Goal: Communication & Community: Connect with others

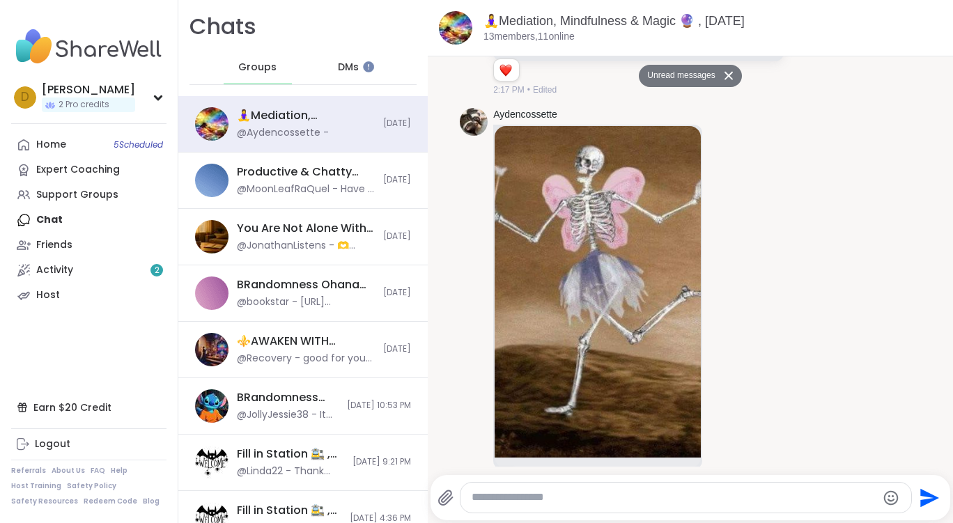
click at [359, 69] on div "DMs" at bounding box center [349, 67] width 68 height 33
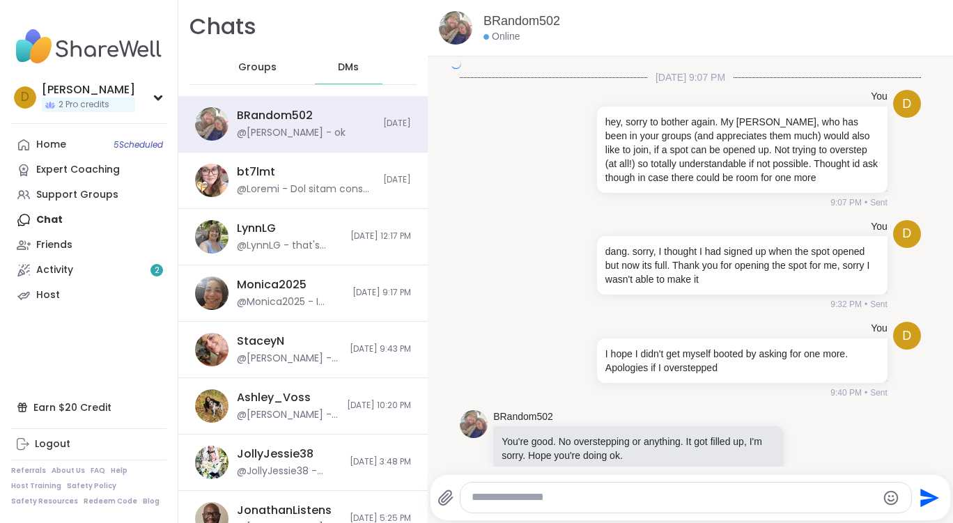
scroll to position [2176, 0]
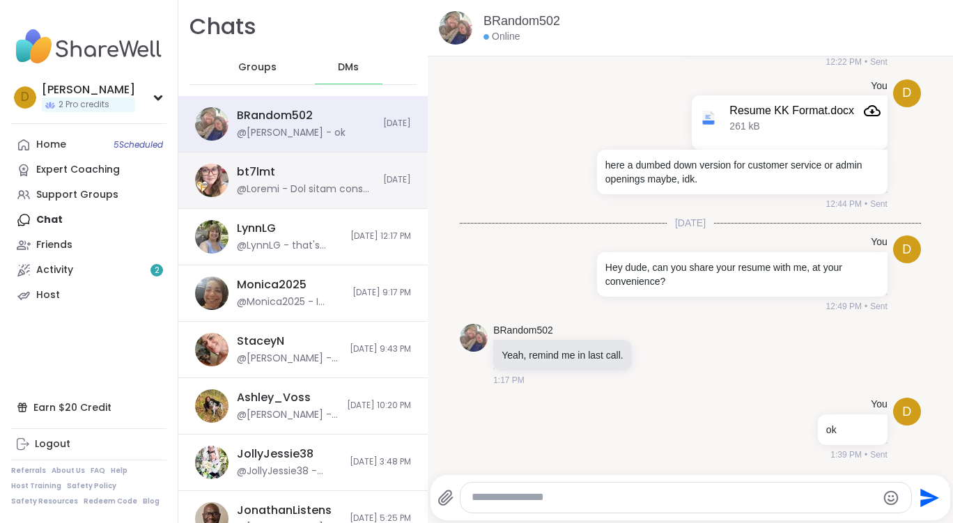
click at [278, 196] on div "bt7lmt [DATE]" at bounding box center [302, 181] width 249 height 56
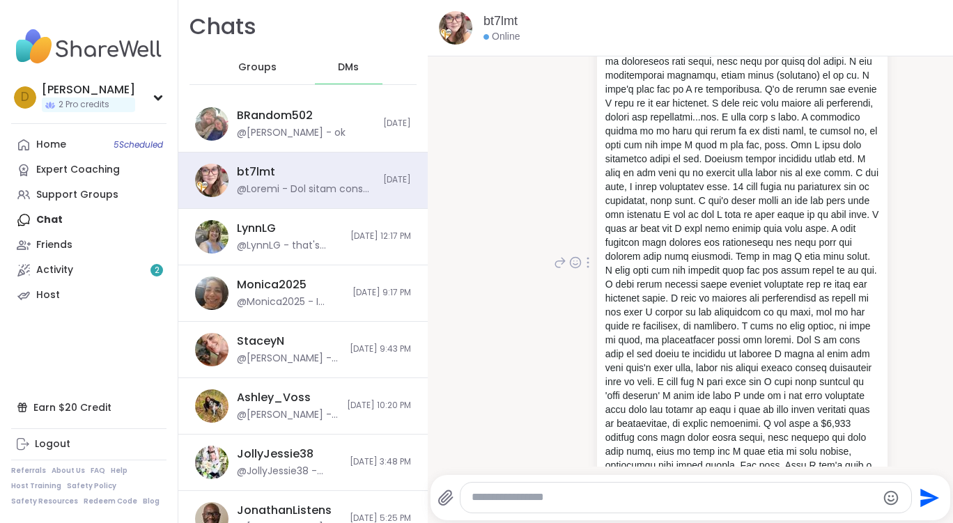
scroll to position [13734, 0]
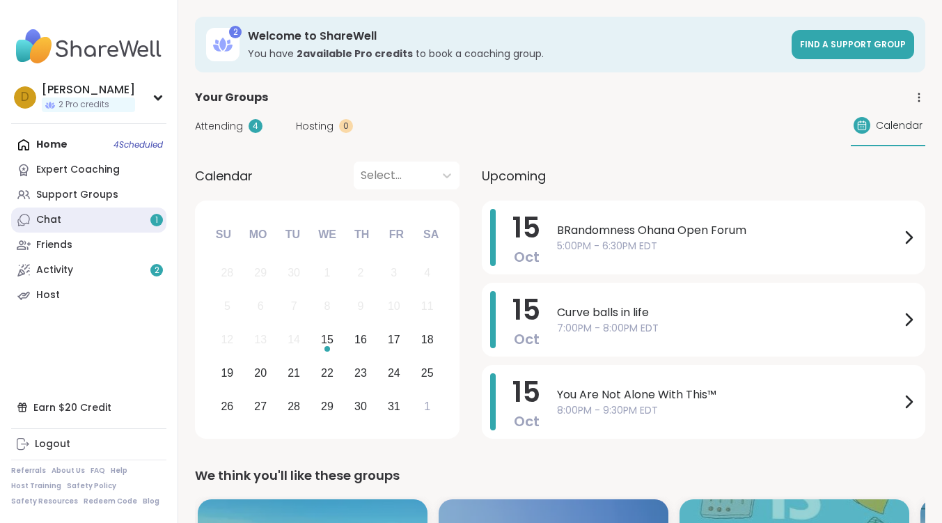
click at [122, 220] on link "Chat 1" at bounding box center [88, 220] width 155 height 25
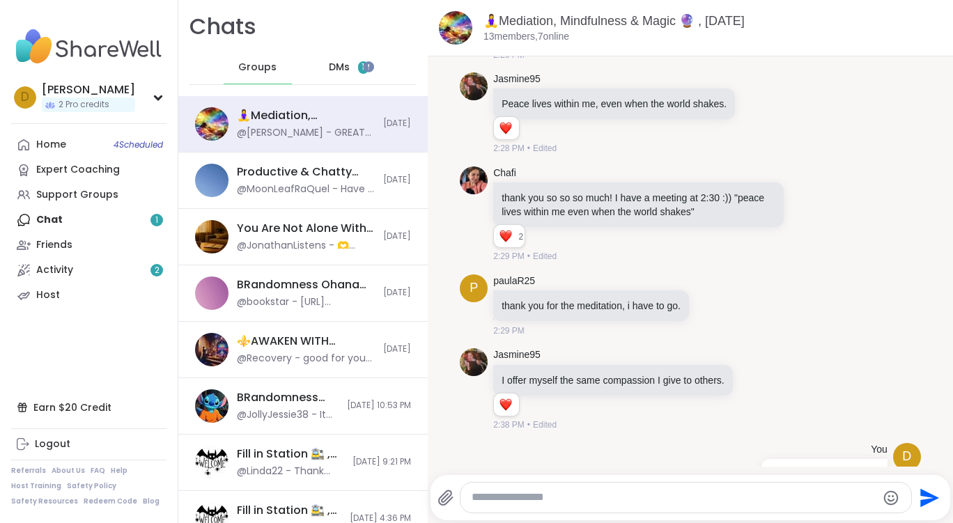
click at [348, 63] on div "DMs 1" at bounding box center [349, 67] width 68 height 33
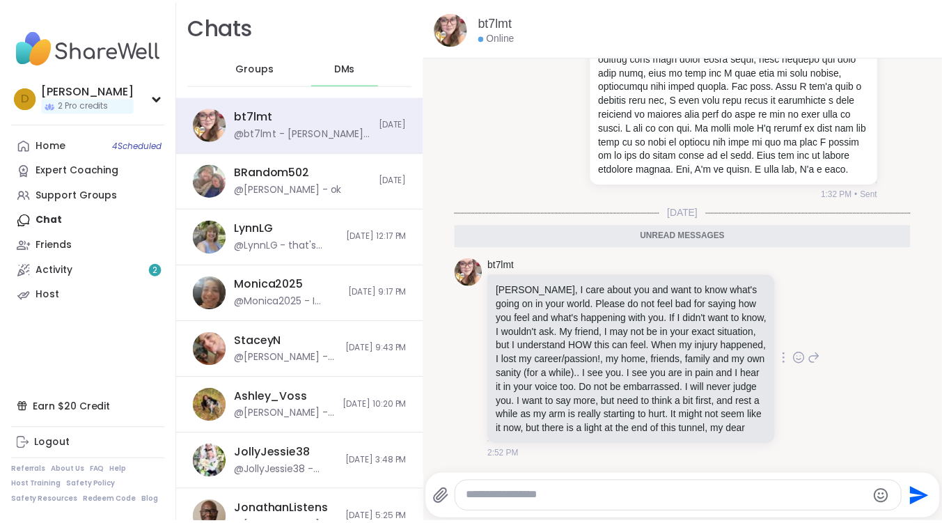
scroll to position [14287, 0]
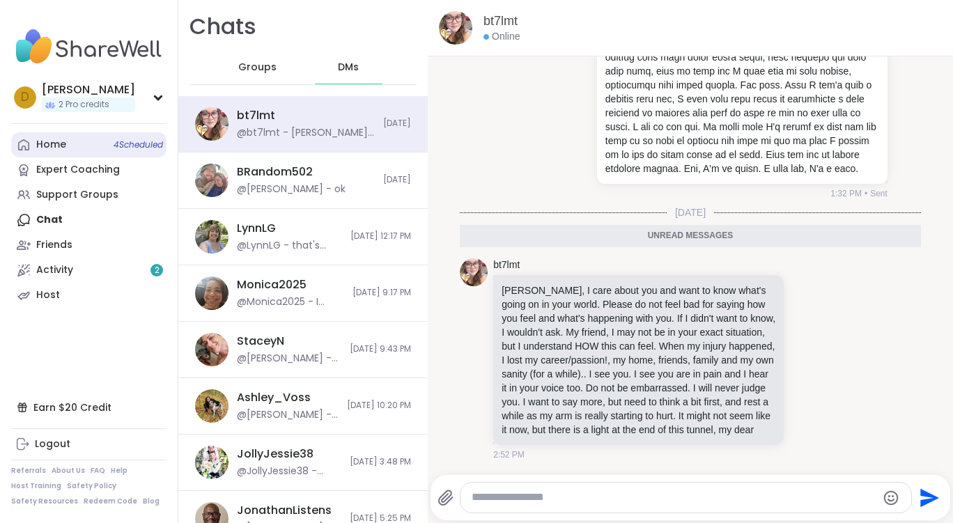
click at [49, 154] on link "Home 4 Scheduled" at bounding box center [88, 144] width 155 height 25
